Goal: Find specific page/section: Find specific page/section

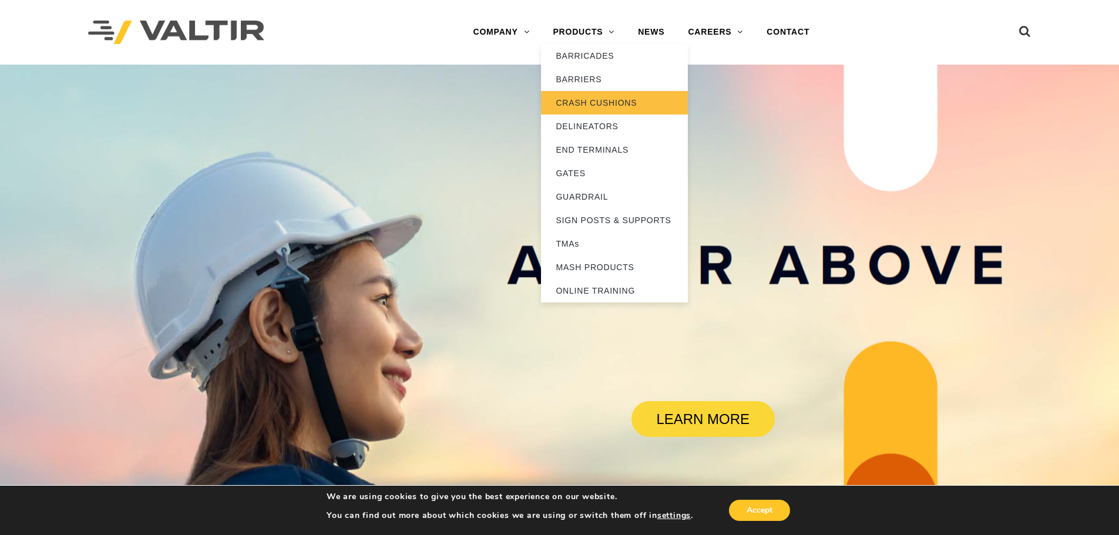
click at [578, 102] on link "CRASH CUSHIONS" at bounding box center [614, 102] width 147 height 23
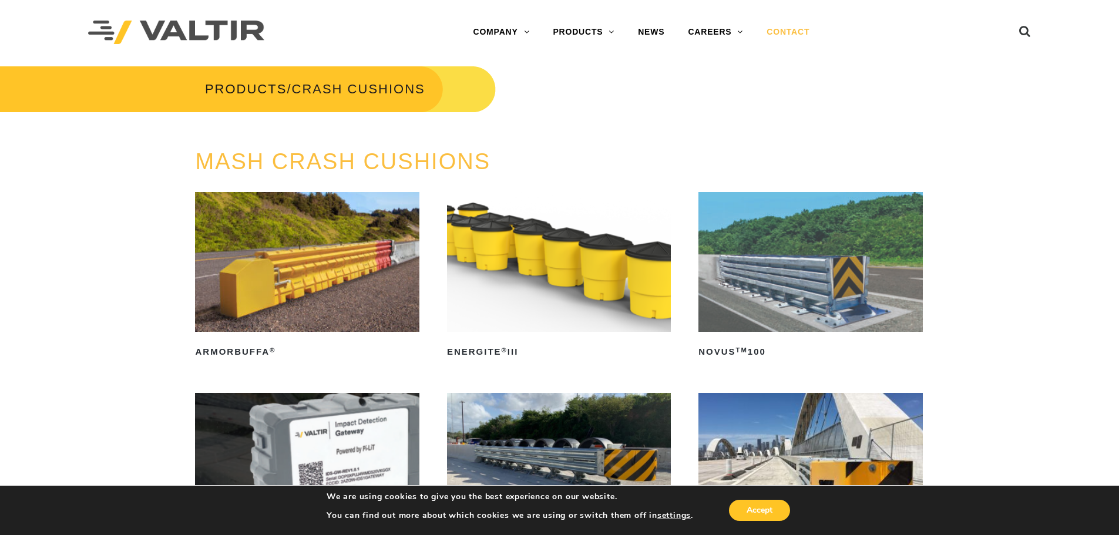
click at [803, 32] on link "CONTACT" at bounding box center [788, 32] width 66 height 23
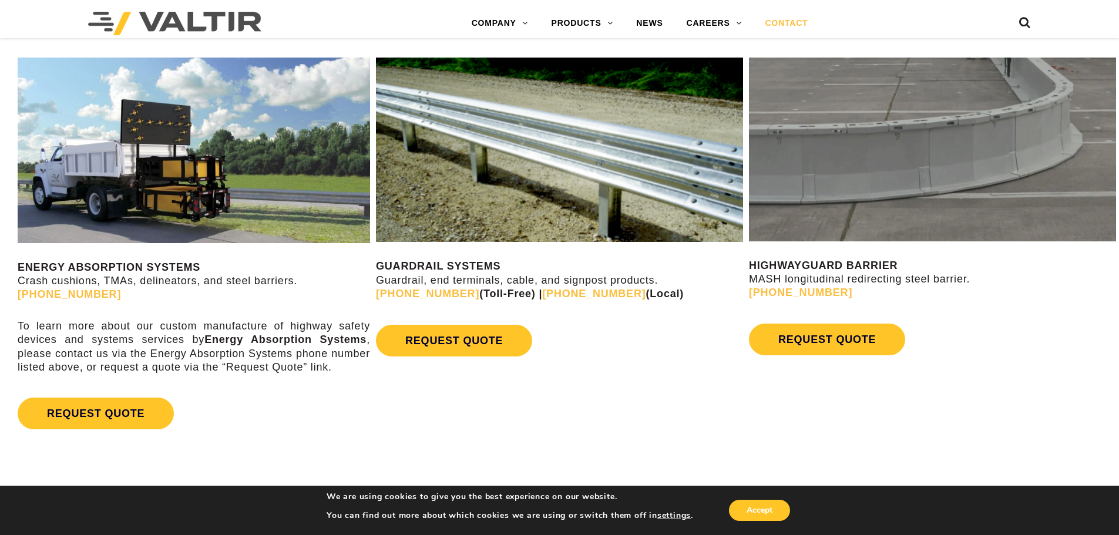
scroll to position [763, 0]
